Goal: Download file/media

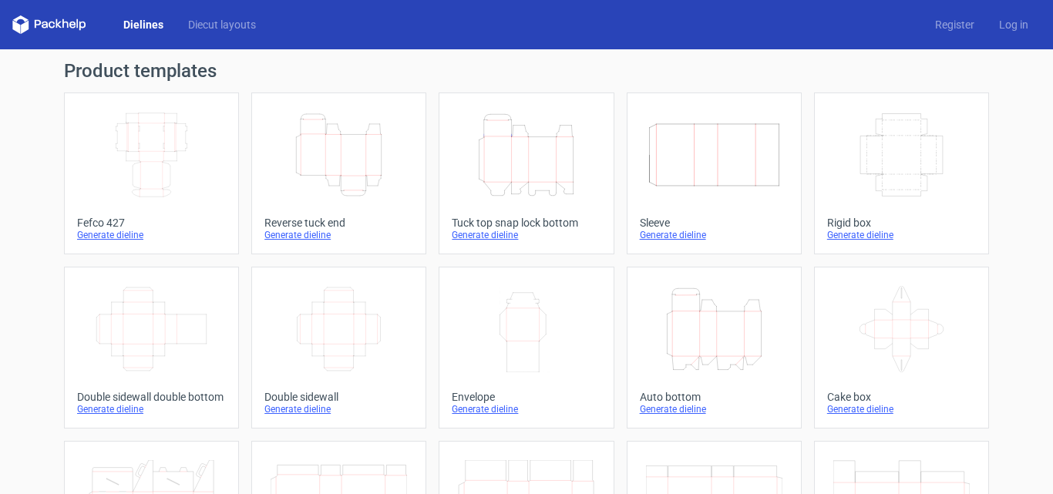
click at [486, 237] on div "Generate dieline" at bounding box center [526, 235] width 149 height 12
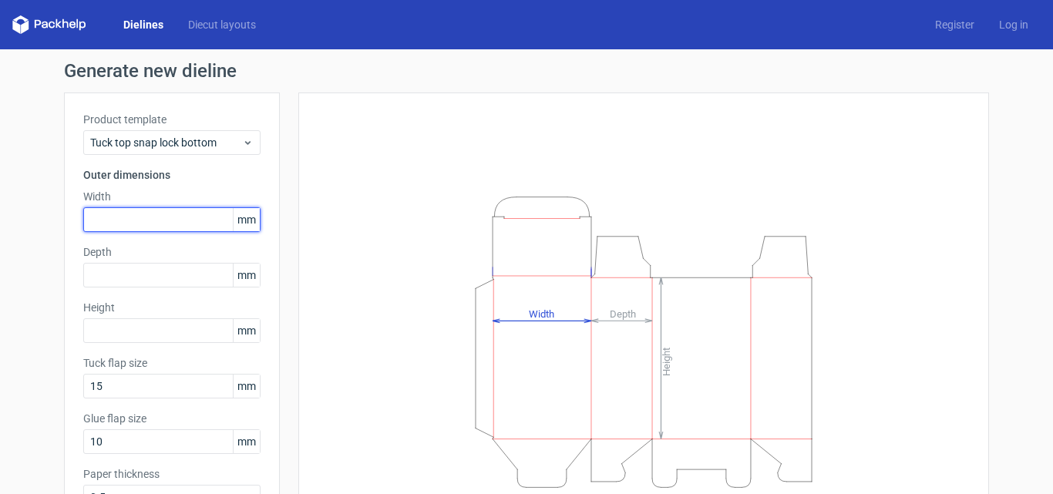
click at [193, 209] on input "text" at bounding box center [171, 219] width 177 height 25
type input "80"
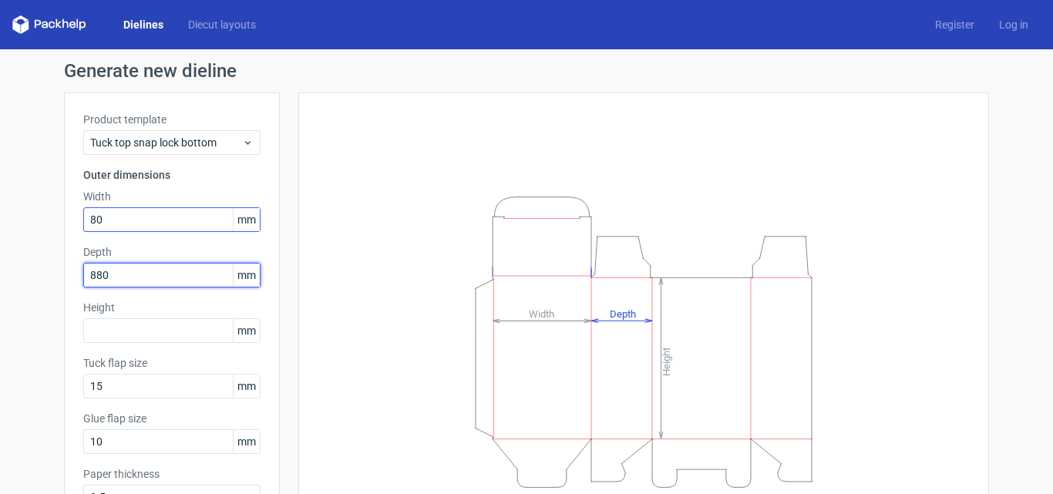
type input "880"
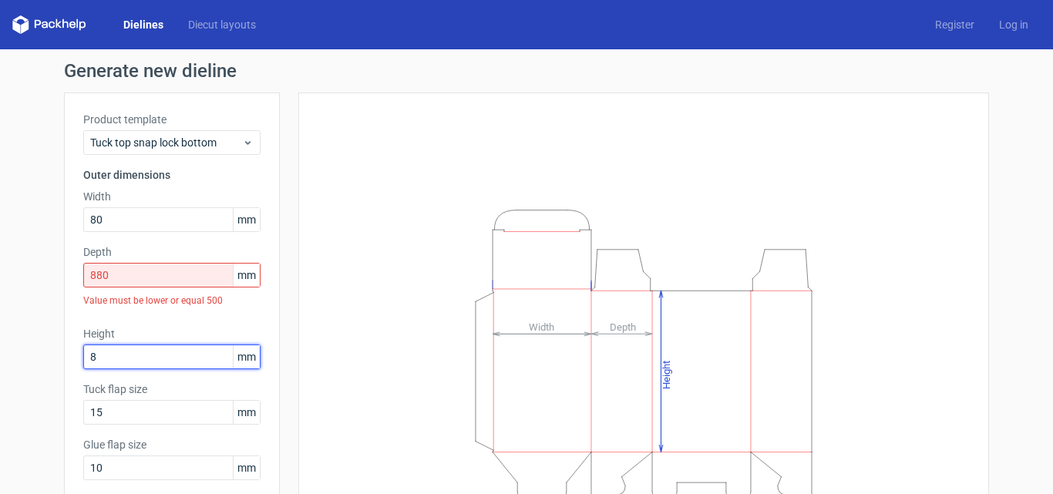
type input "8"
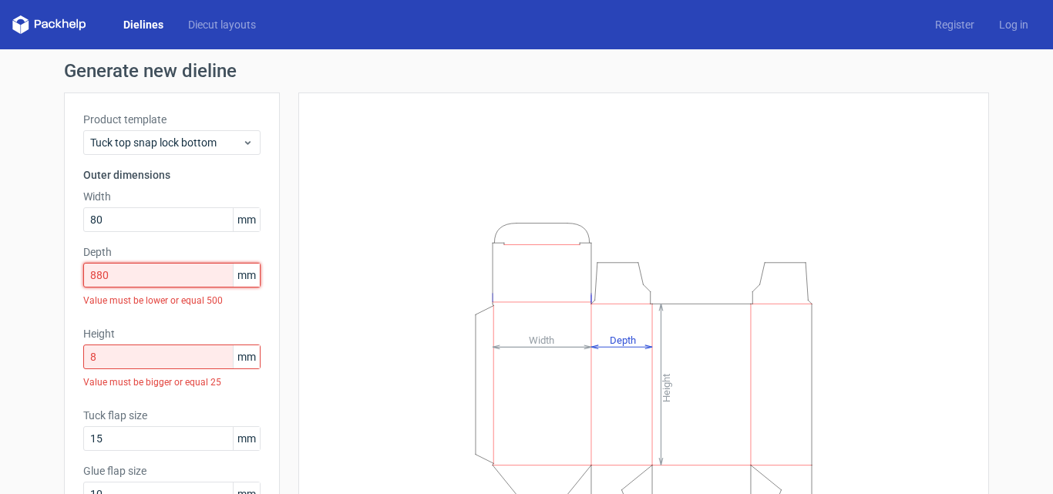
click at [153, 280] on input "880" at bounding box center [171, 275] width 177 height 25
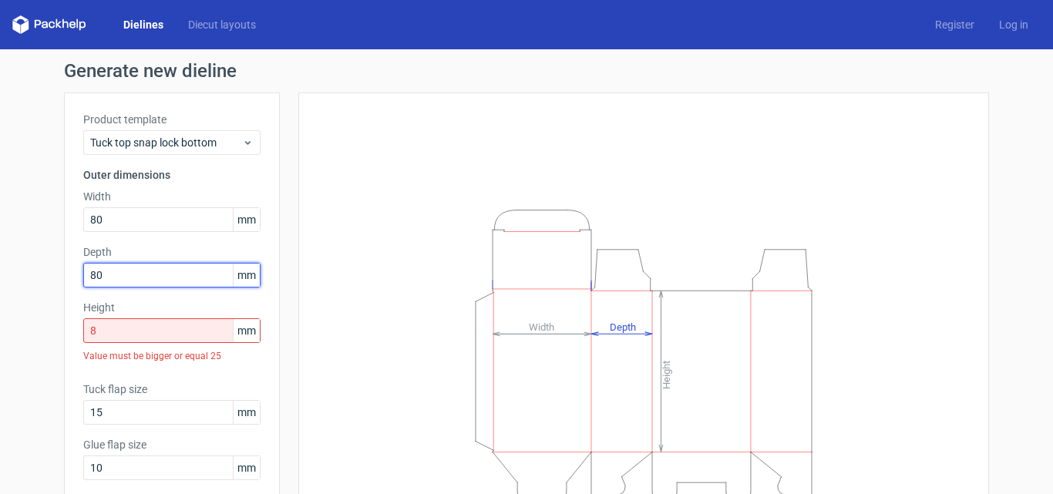
type input "80"
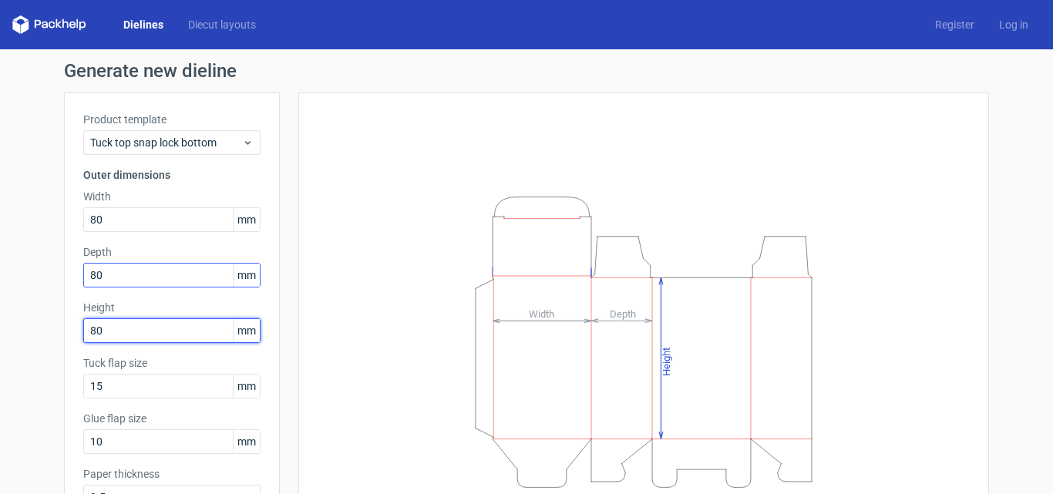
type input "80"
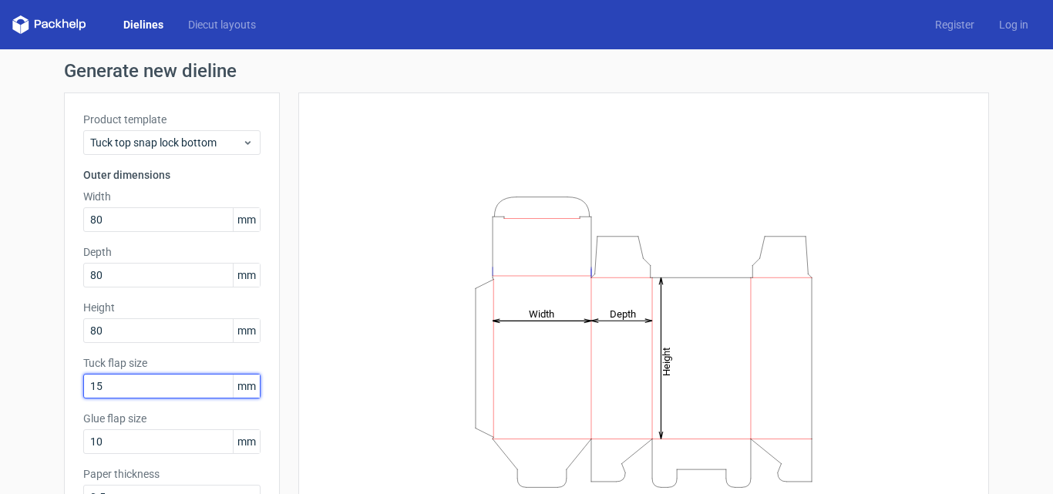
scroll to position [109, 0]
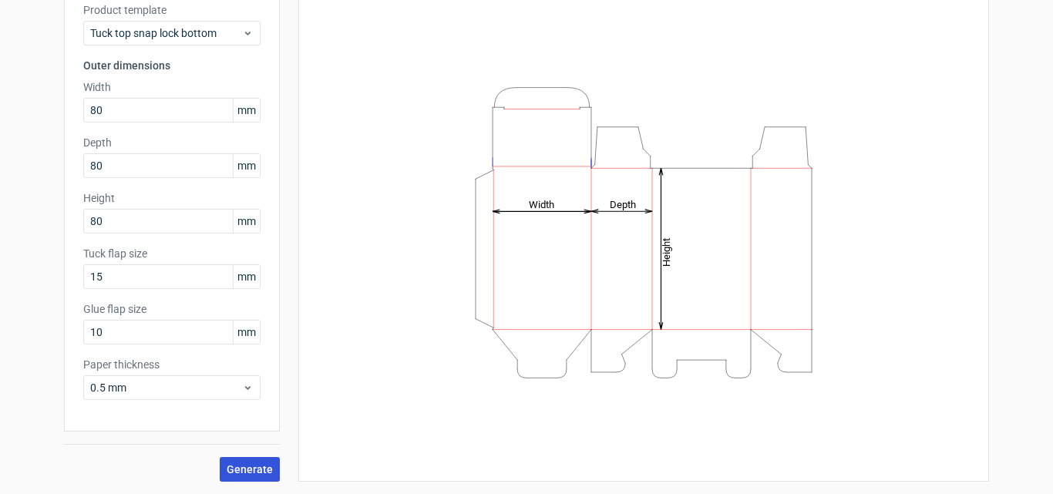
click at [250, 468] on span "Generate" at bounding box center [250, 469] width 46 height 11
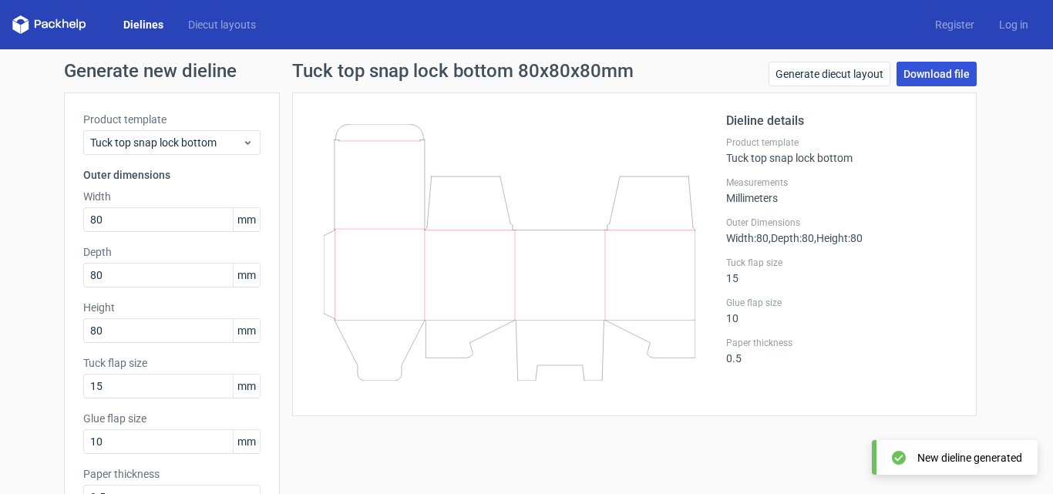
click at [945, 83] on link "Download file" at bounding box center [937, 74] width 80 height 25
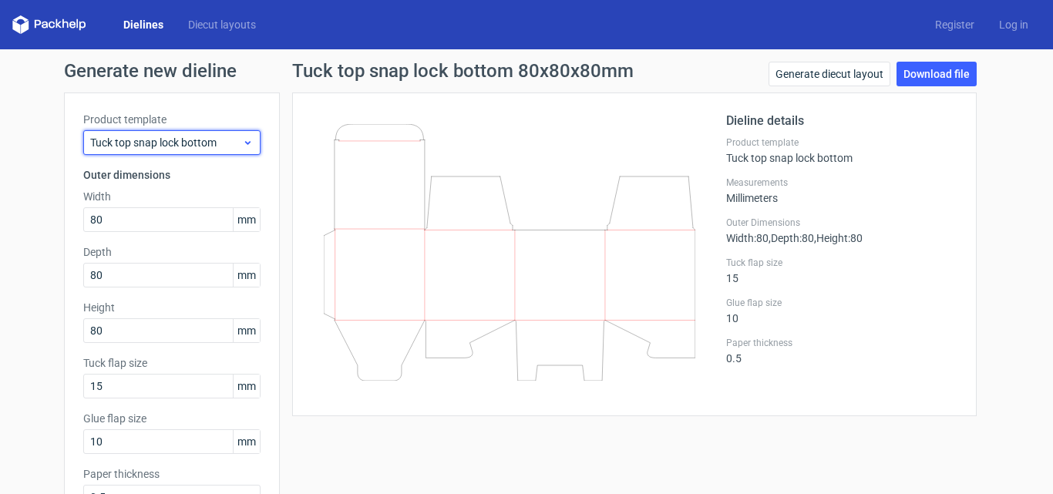
click at [242, 142] on icon at bounding box center [248, 142] width 12 height 12
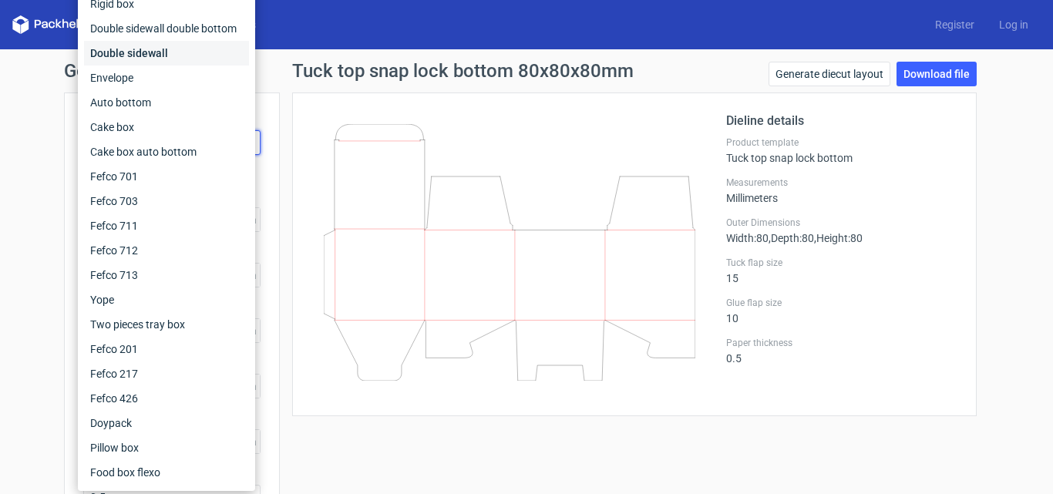
click at [146, 46] on div "Double sidewall" at bounding box center [166, 53] width 165 height 25
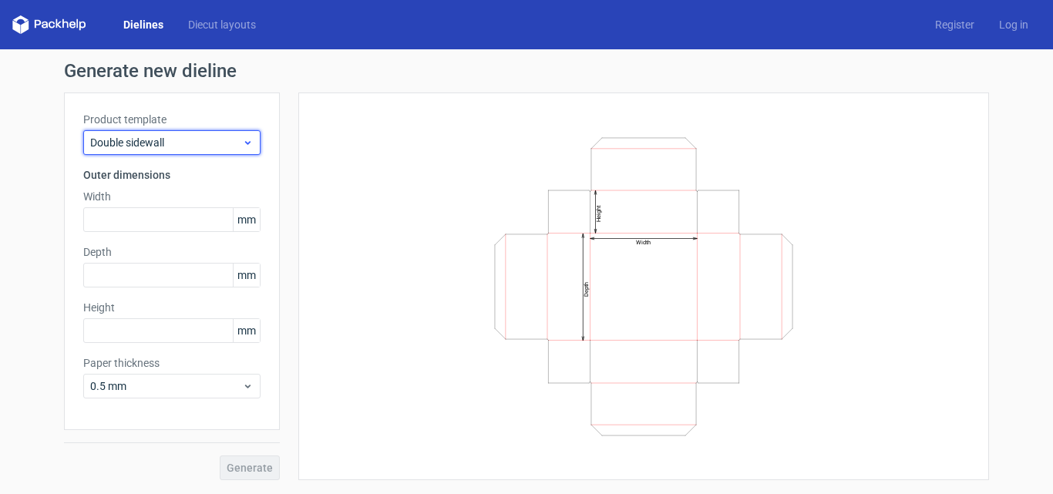
click at [183, 139] on span "Double sidewall" at bounding box center [166, 142] width 152 height 15
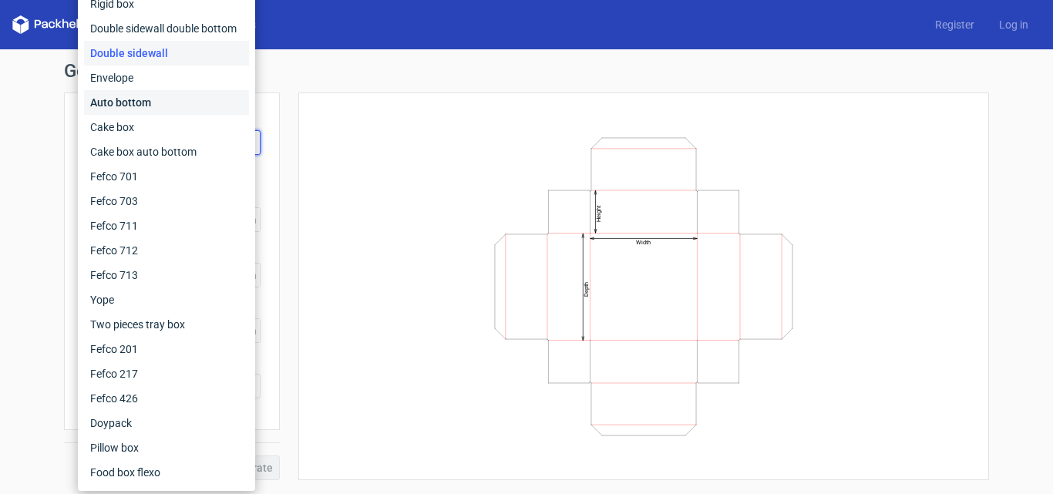
click at [177, 107] on div "Auto bottom" at bounding box center [166, 102] width 165 height 25
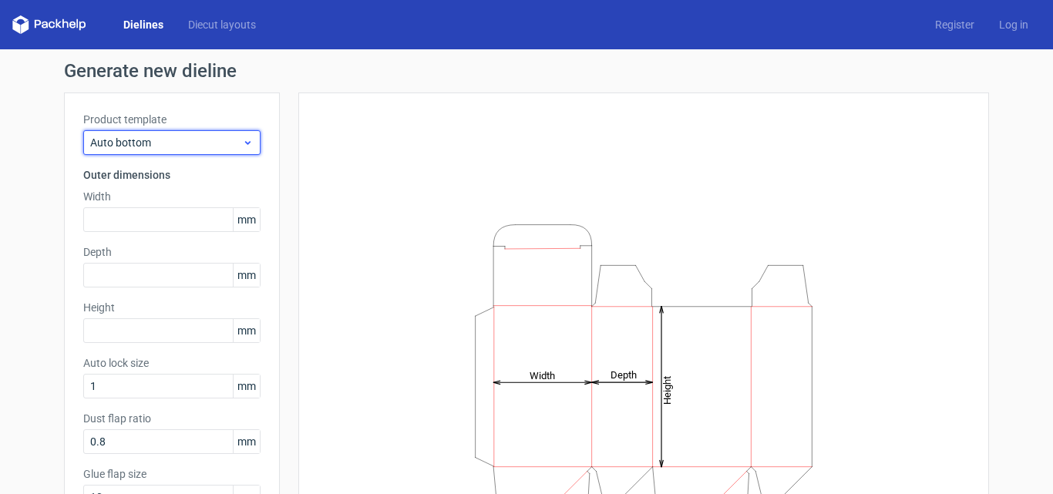
click at [203, 131] on div "Auto bottom" at bounding box center [171, 142] width 177 height 25
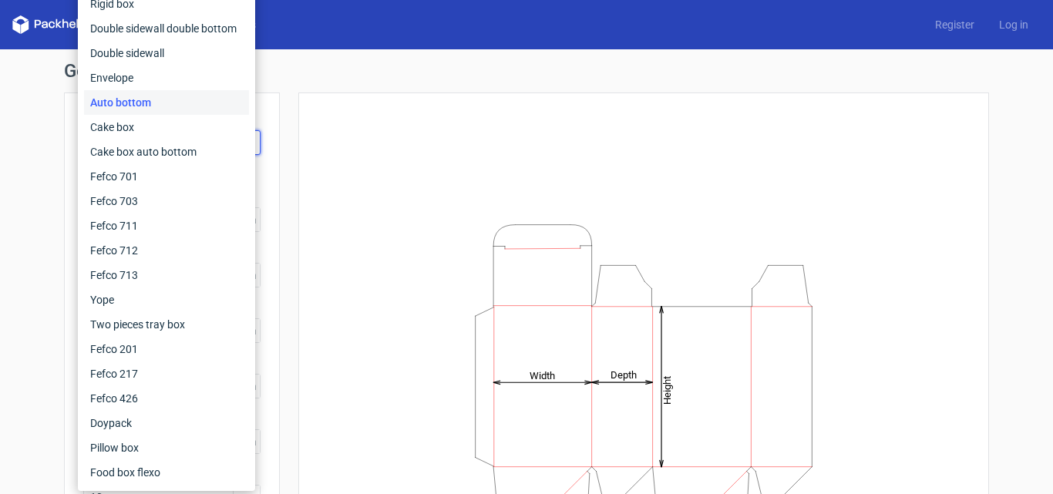
click at [368, 202] on div "Height Depth Width" at bounding box center [644, 370] width 652 height 516
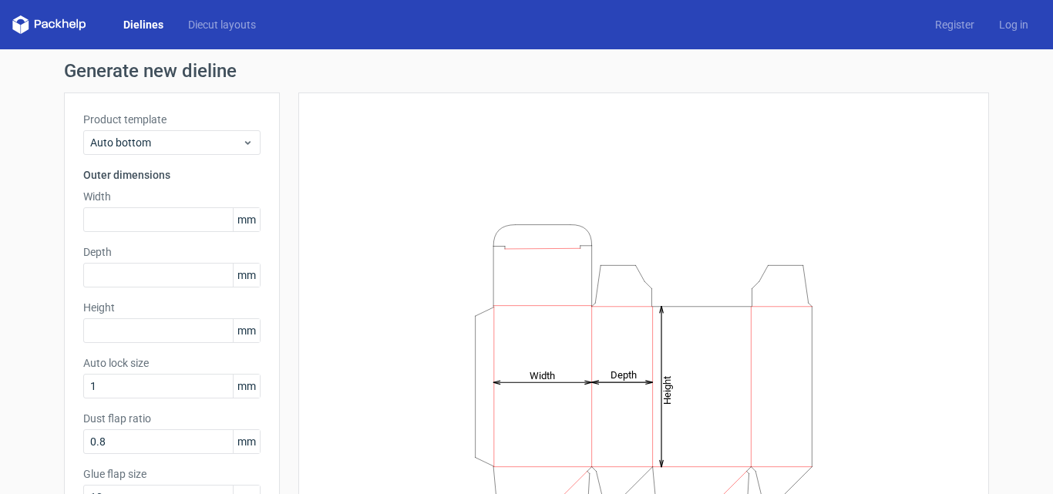
click at [150, 25] on link "Dielines" at bounding box center [143, 24] width 65 height 15
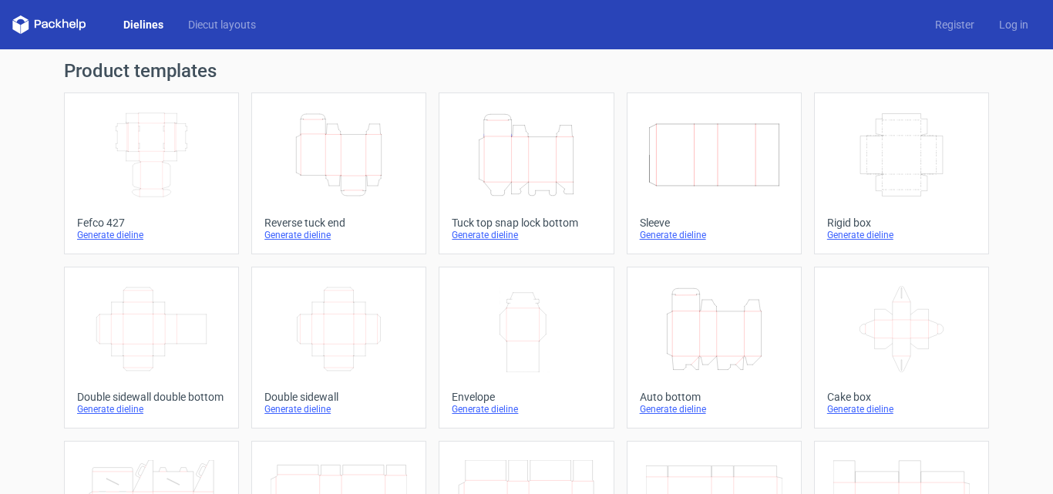
click at [305, 238] on div "Generate dieline" at bounding box center [338, 235] width 149 height 12
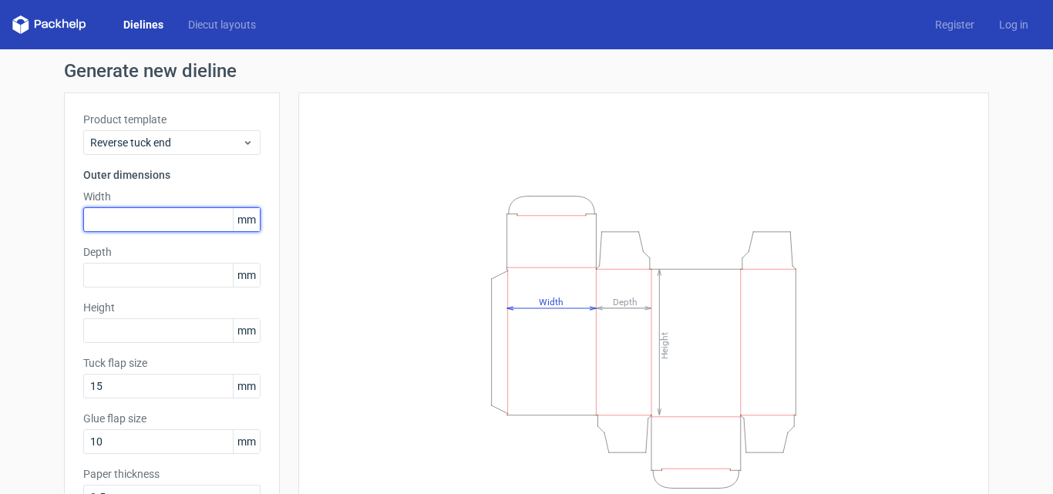
click at [170, 214] on input "text" at bounding box center [171, 219] width 177 height 25
type input "80"
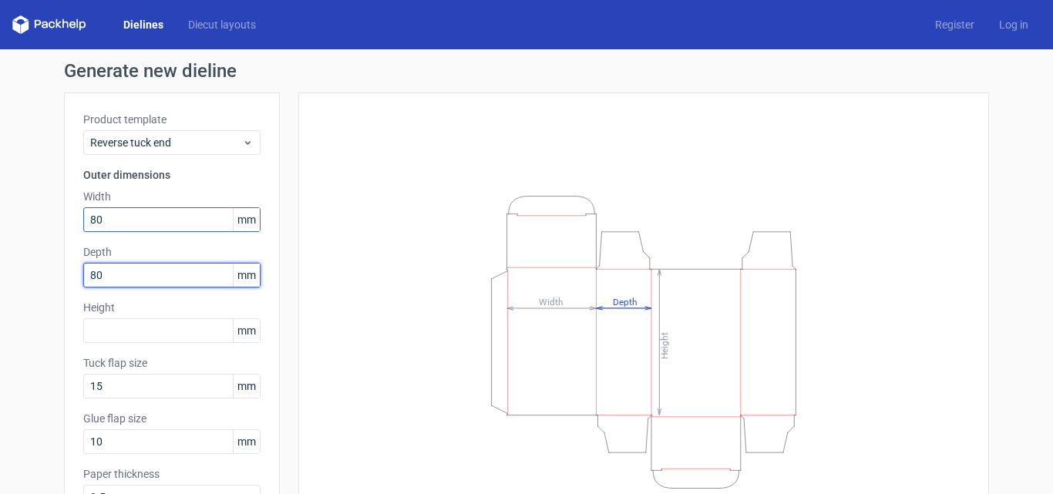
type input "80"
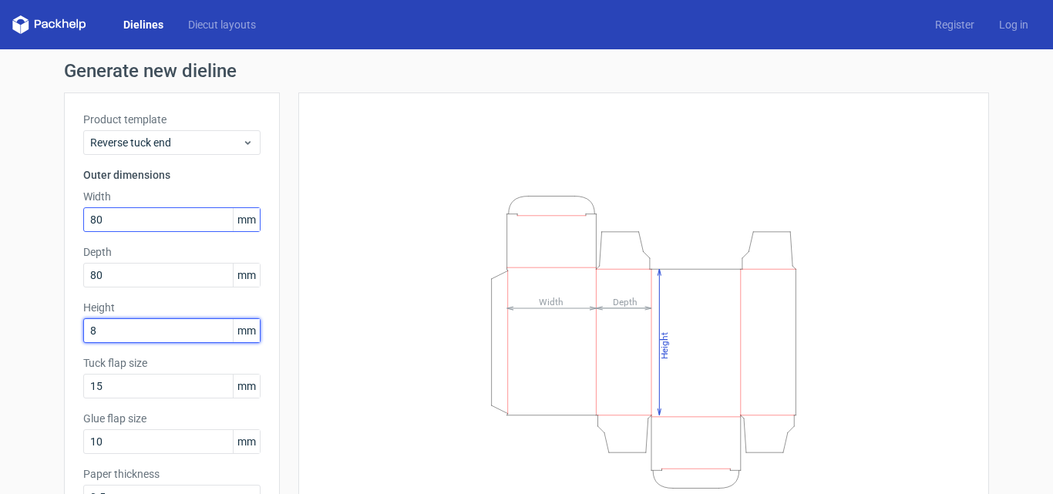
type input "8"
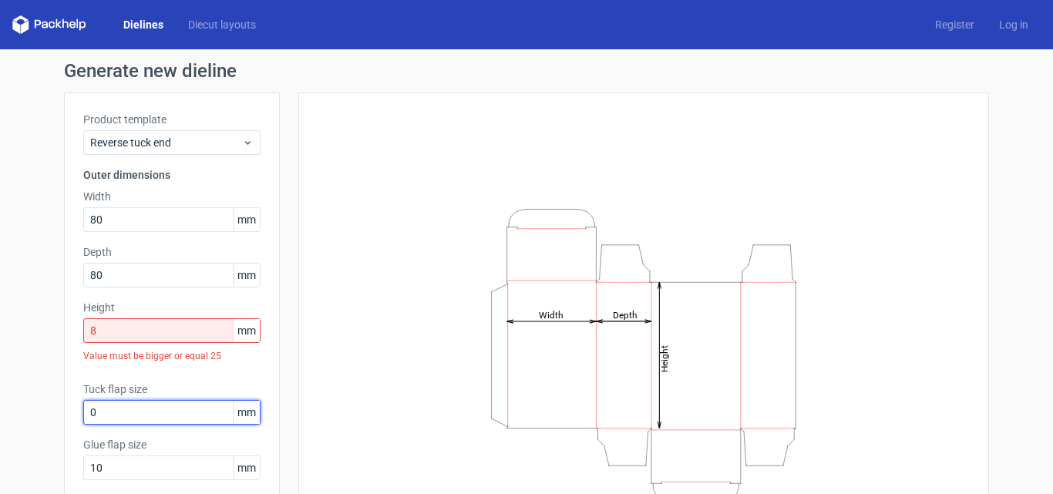
type input "0"
click at [139, 332] on input "8" at bounding box center [171, 330] width 177 height 25
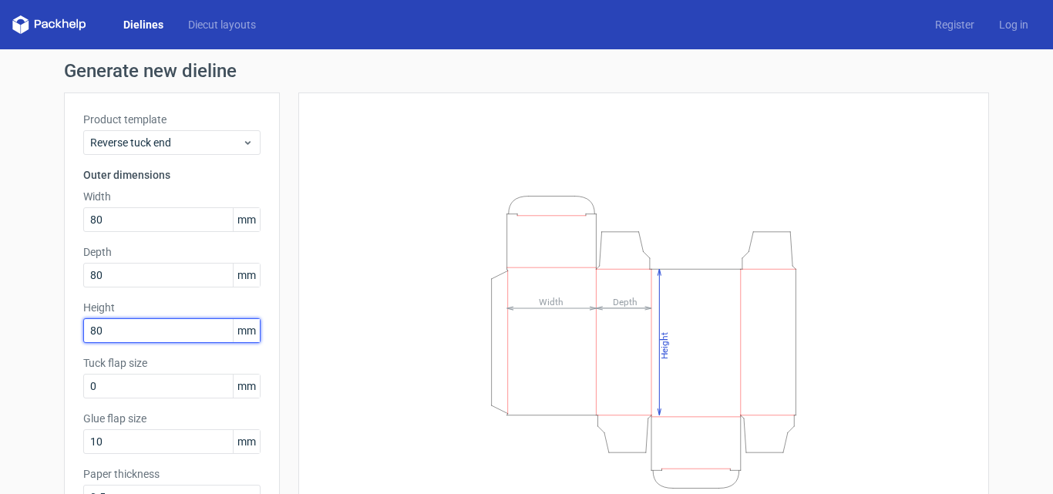
scroll to position [109, 0]
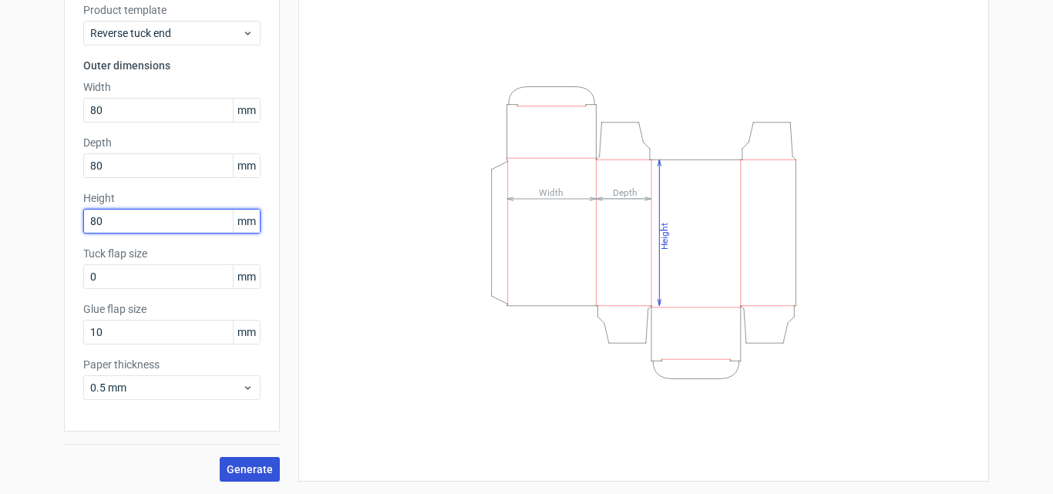
type input "80"
click at [228, 466] on span "Generate" at bounding box center [250, 469] width 46 height 11
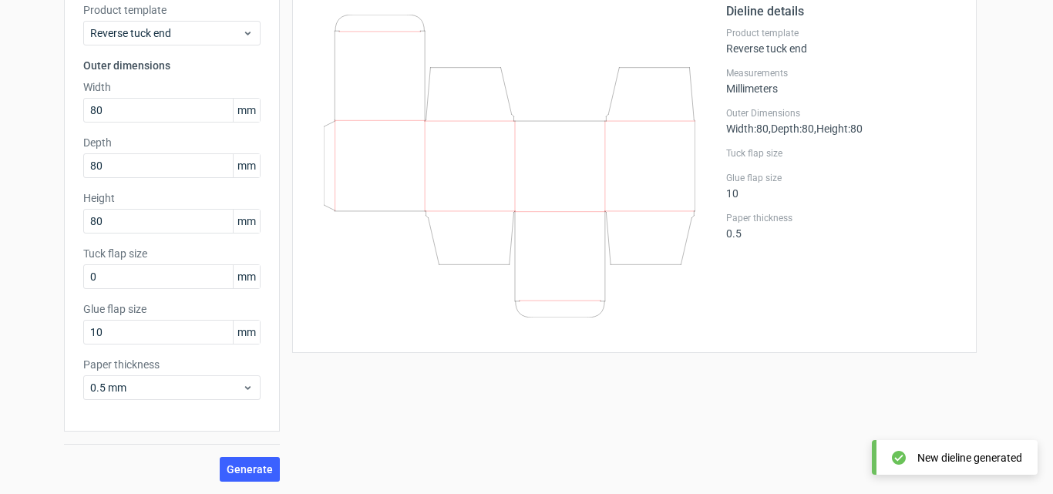
scroll to position [32, 0]
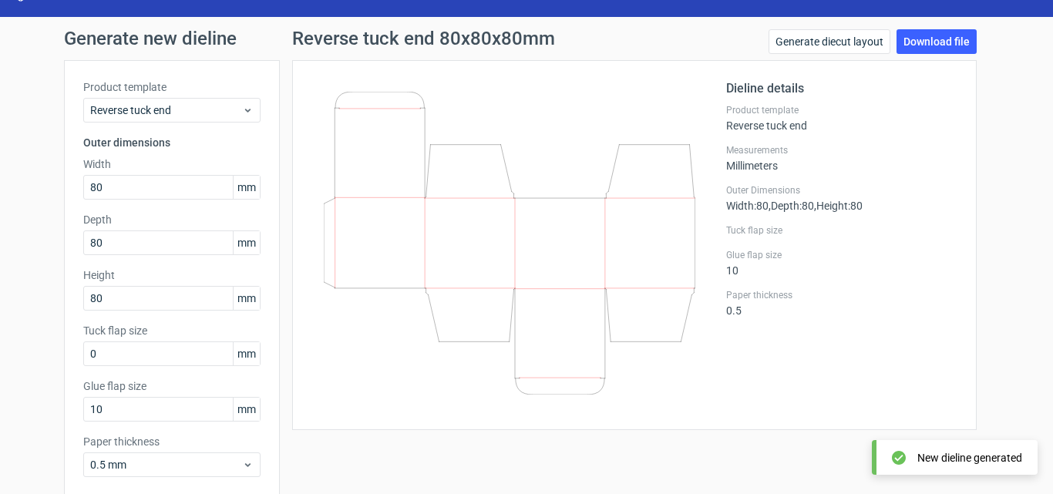
click at [974, 32] on div "Reverse tuck end 80x80x80mm Generate diecut layout Download file Dieline detail…" at bounding box center [634, 294] width 709 height 530
click at [961, 40] on link "Download file" at bounding box center [937, 41] width 80 height 25
